Goal: Transaction & Acquisition: Purchase product/service

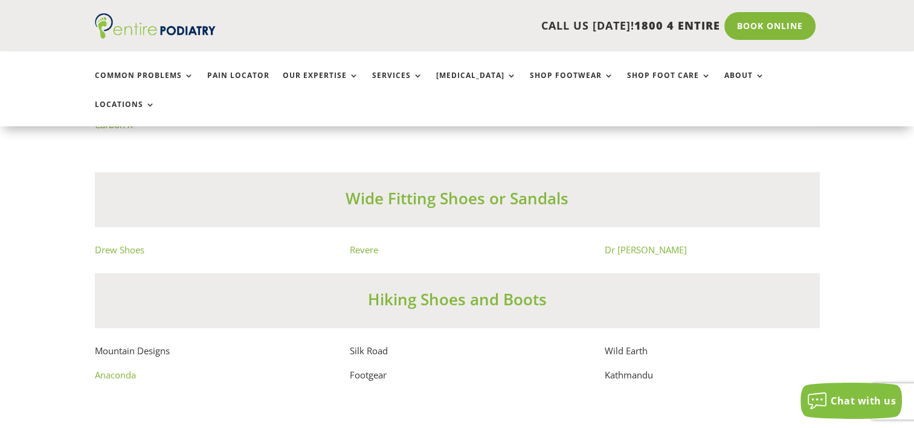
scroll to position [8249, 0]
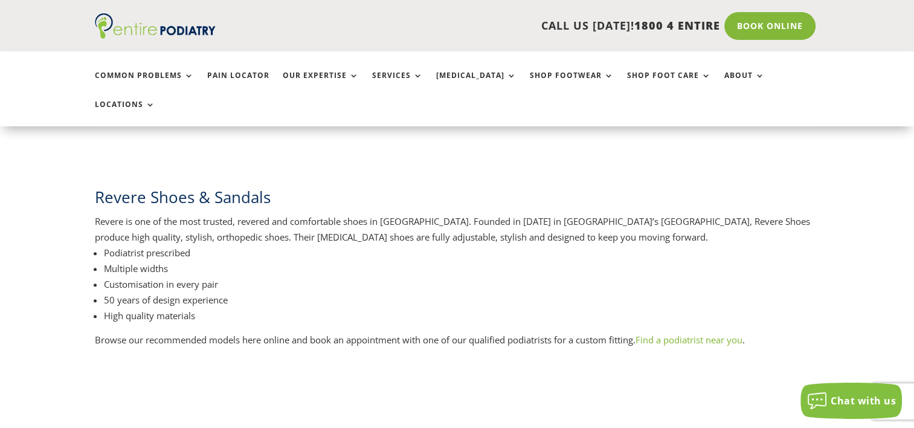
scroll to position [726, 0]
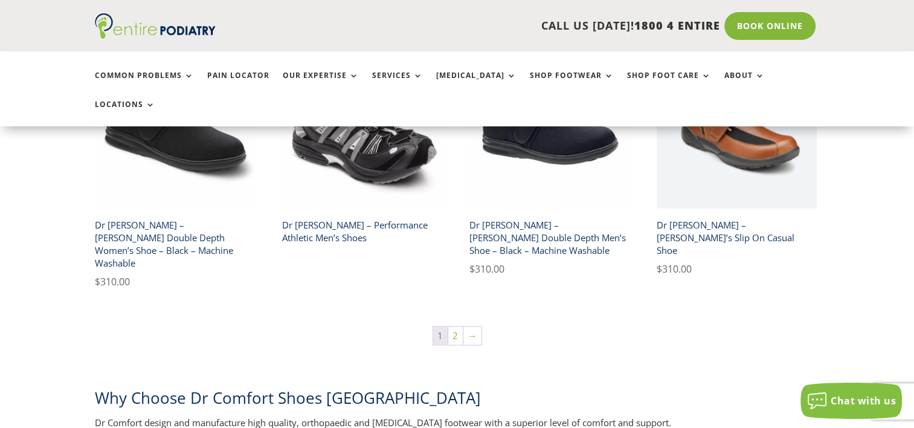
scroll to position [2134, 0]
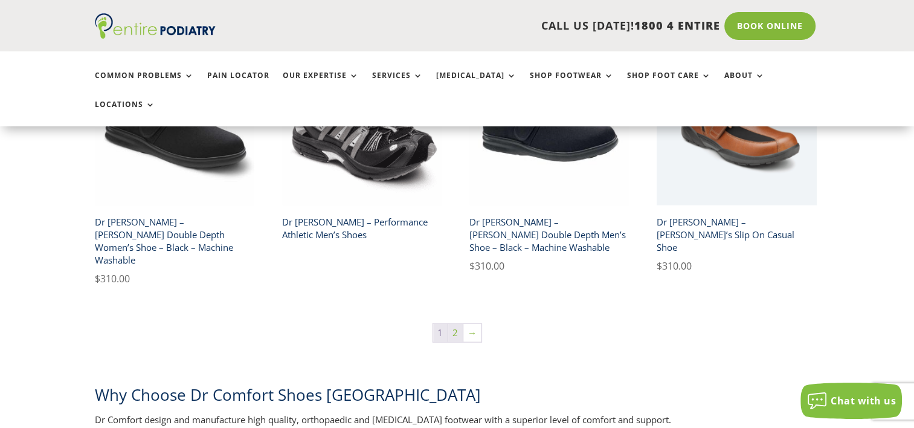
click at [457, 323] on link "2" at bounding box center [455, 332] width 15 height 18
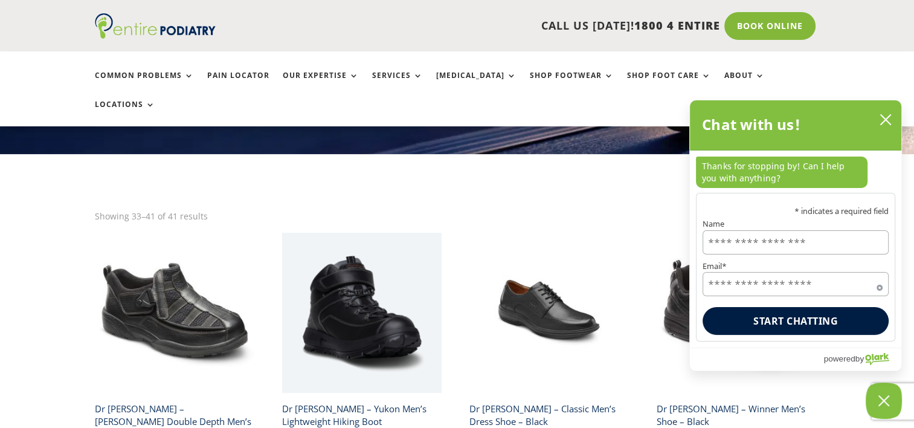
scroll to position [532, 0]
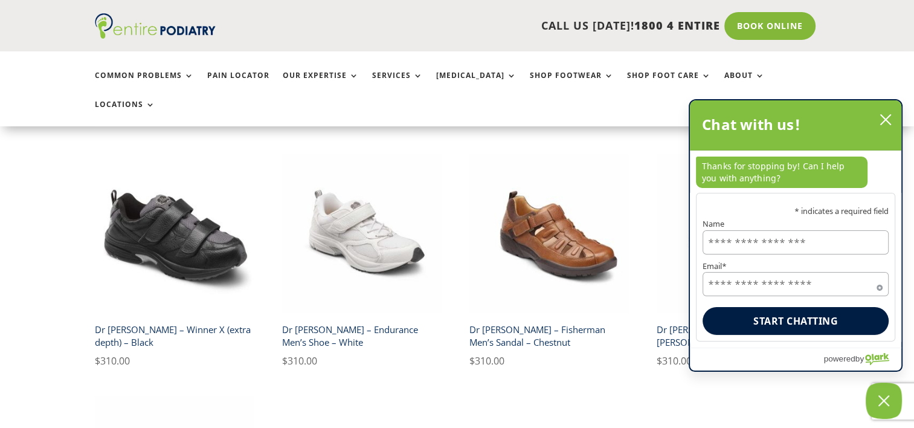
click at [896, 121] on div "Chat with us!" at bounding box center [795, 125] width 211 height 50
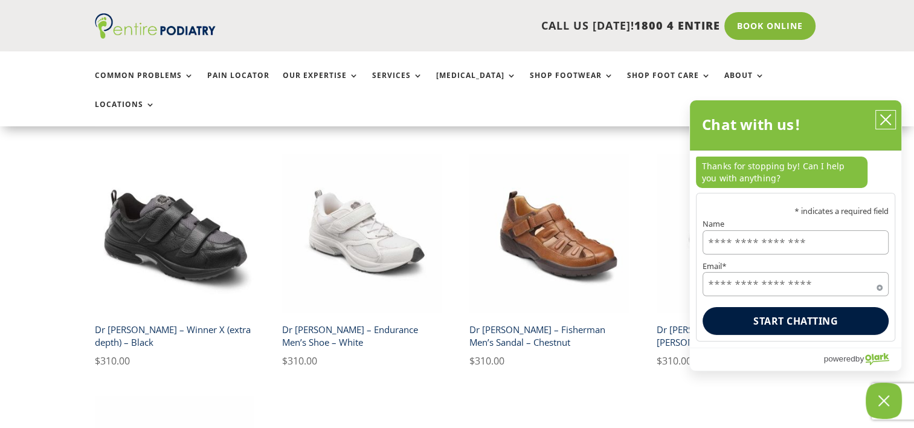
click at [883, 123] on icon "close chatbox" at bounding box center [886, 120] width 12 height 12
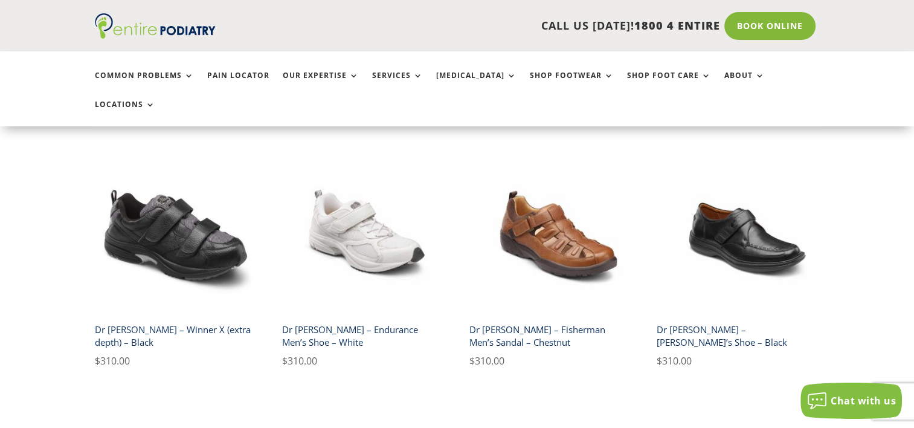
scroll to position [621, 0]
